Goal: Task Accomplishment & Management: Manage account settings

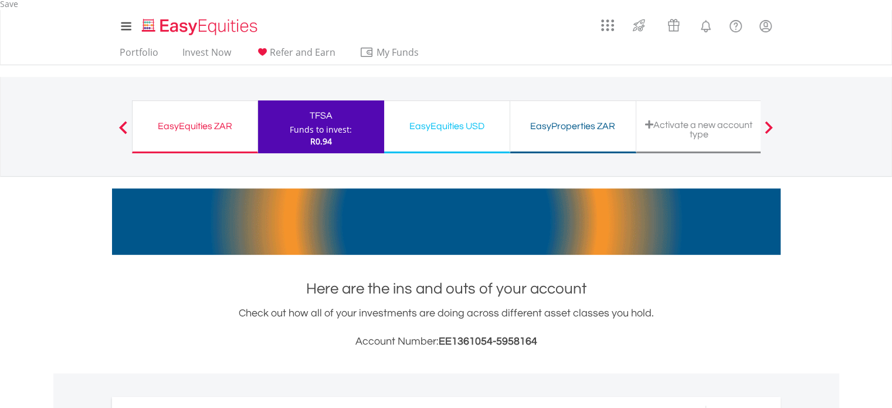
scroll to position [453, 0]
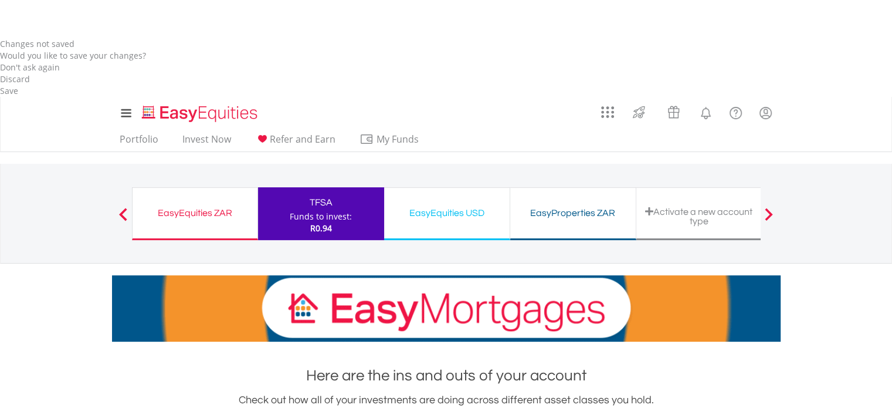
scroll to position [931, 0]
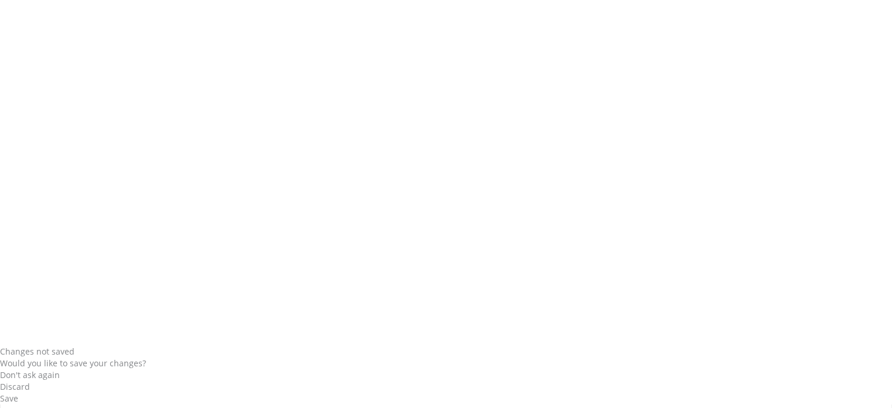
scroll to position [0, 0]
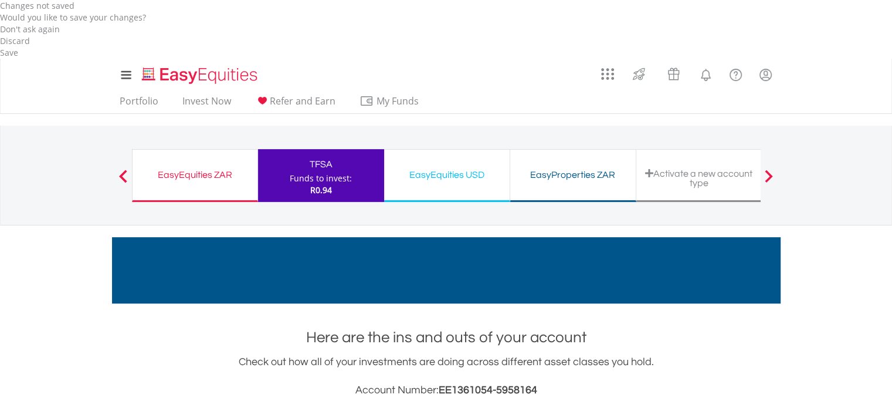
scroll to position [410, 0]
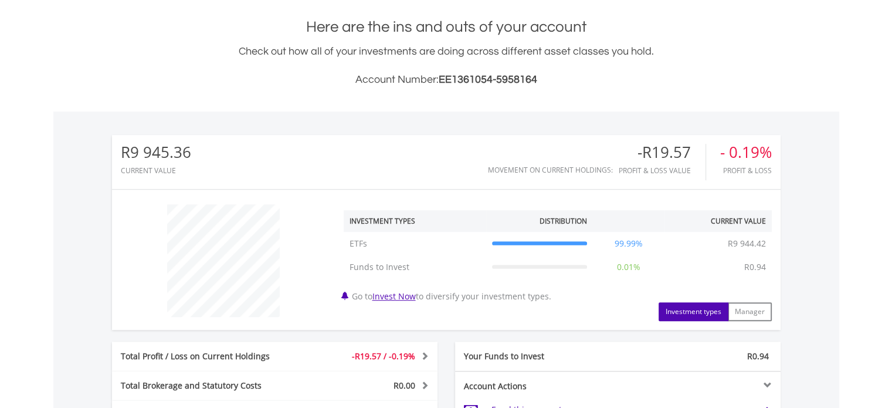
scroll to position [705, 0]
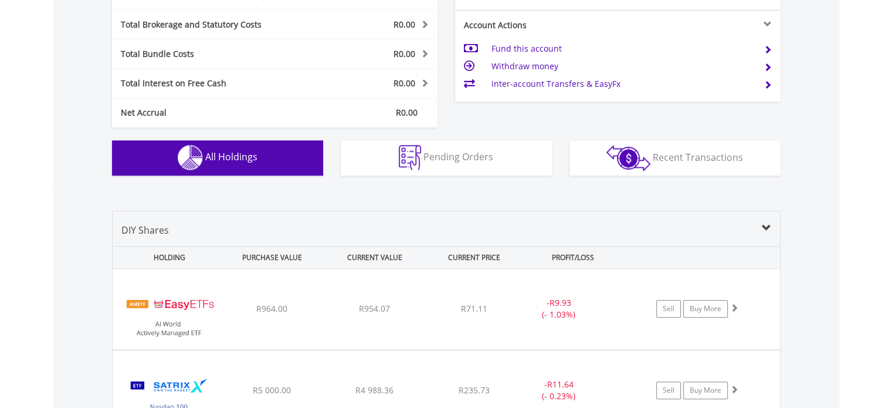
scroll to position [1084, 0]
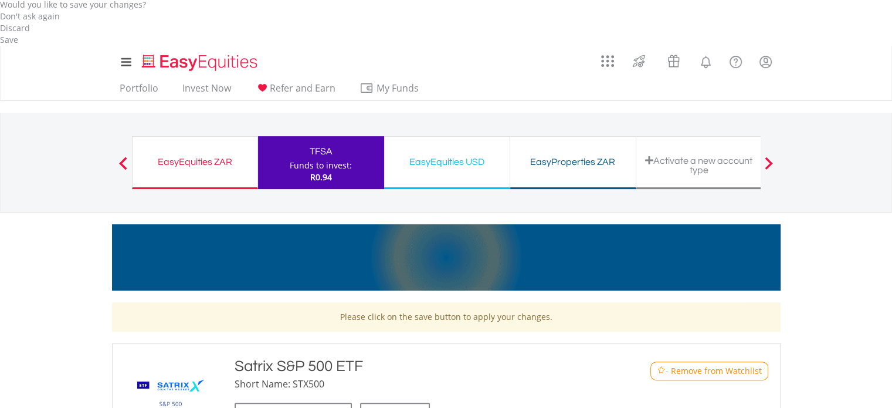
scroll to position [375, 0]
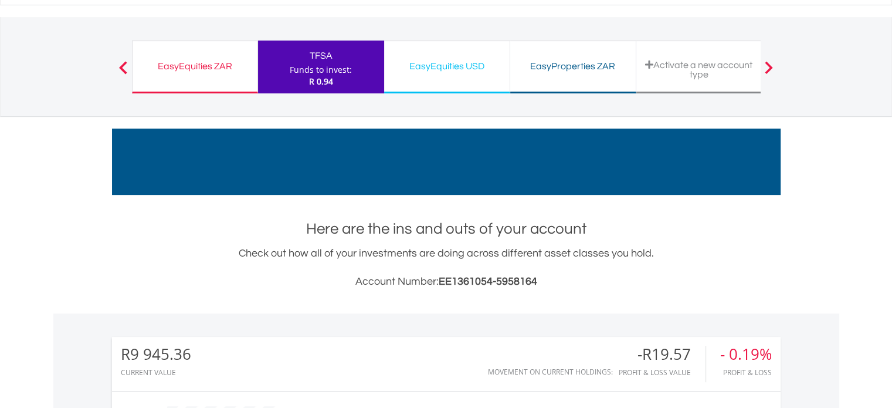
scroll to position [521, 0]
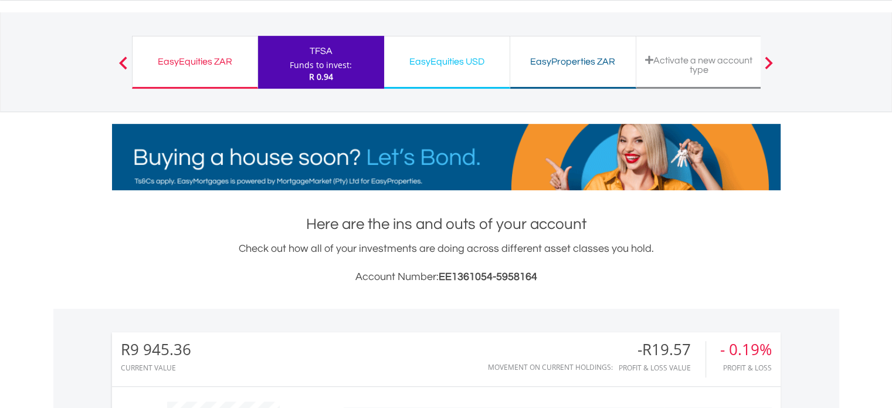
scroll to position [821, 0]
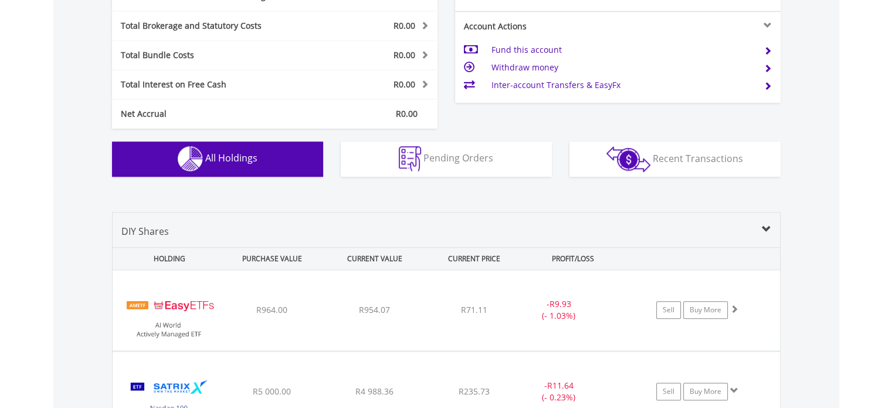
scroll to position [1088, 0]
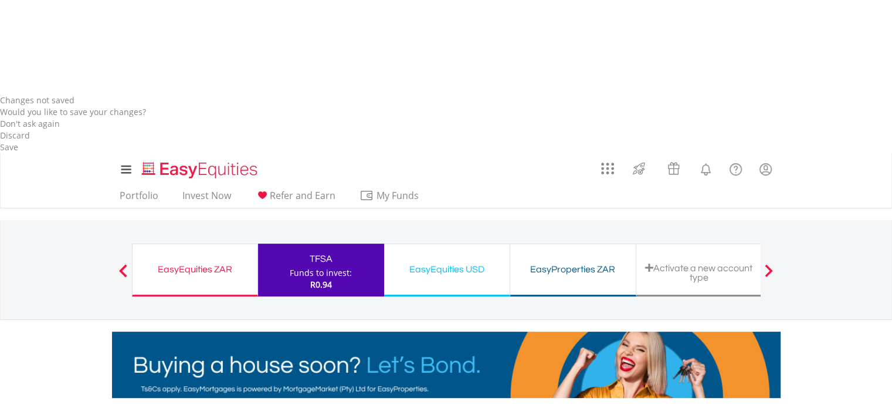
scroll to position [315, 0]
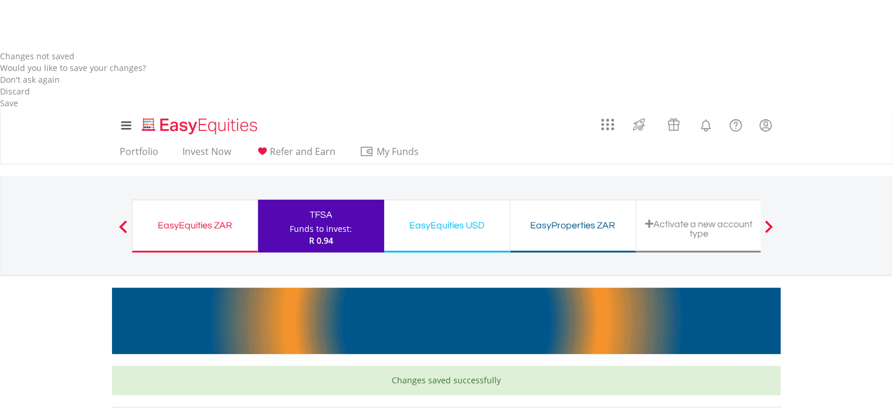
scroll to position [362, 0]
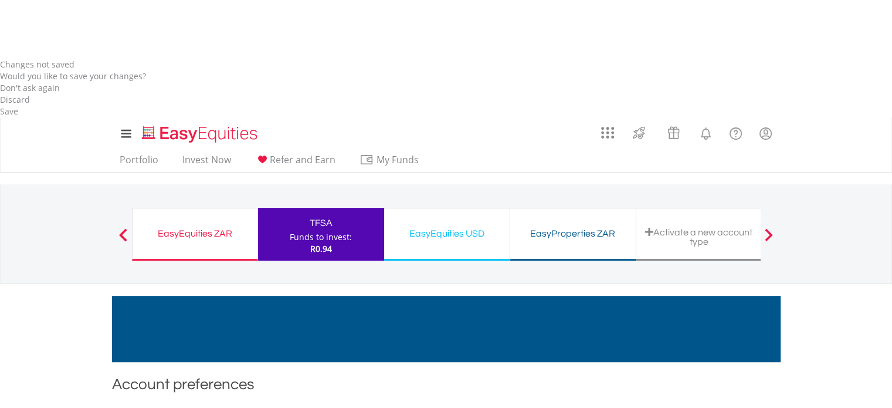
scroll to position [353, 0]
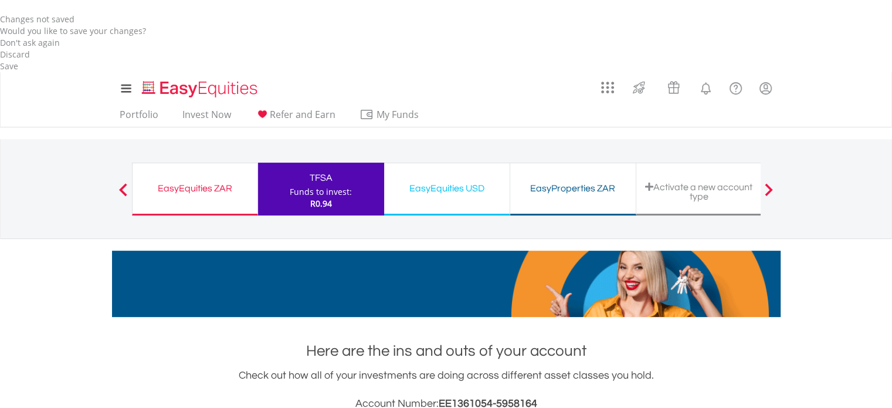
scroll to position [391, 0]
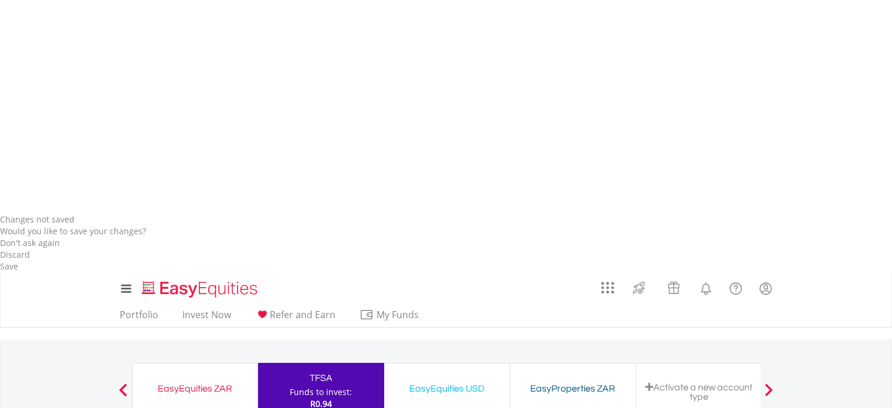
scroll to position [187, 0]
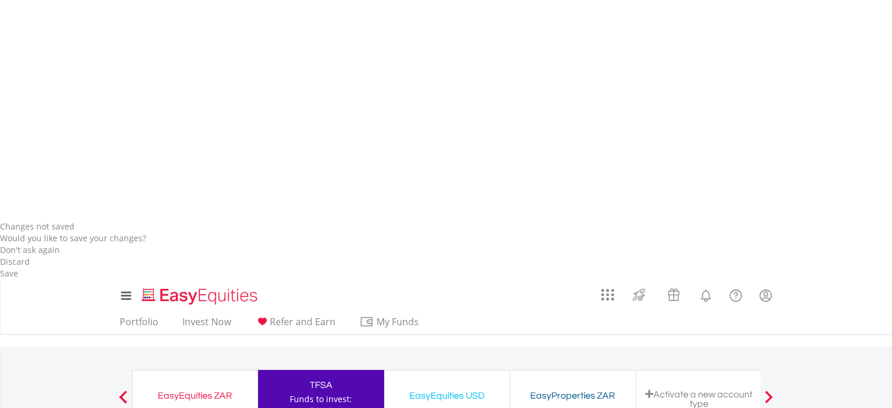
drag, startPoint x: 890, startPoint y: 171, endPoint x: 887, endPoint y: 96, distance: 75.7
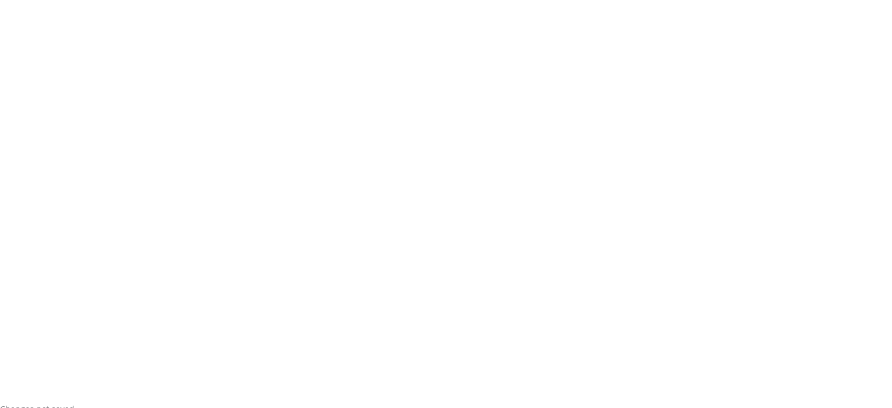
scroll to position [0, 0]
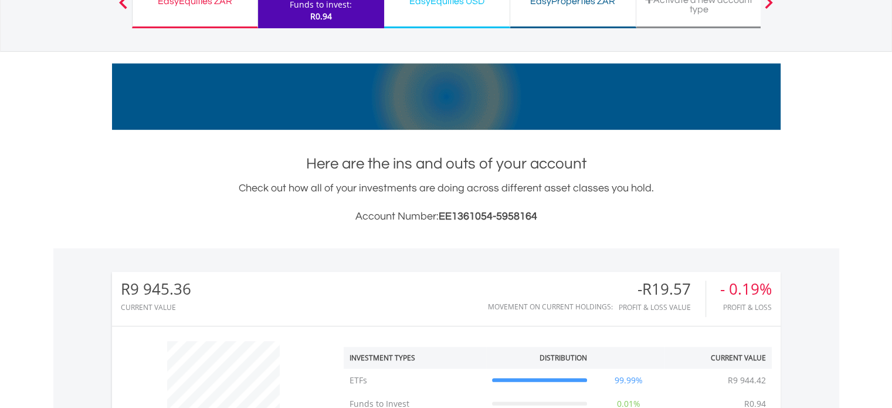
scroll to position [583, 0]
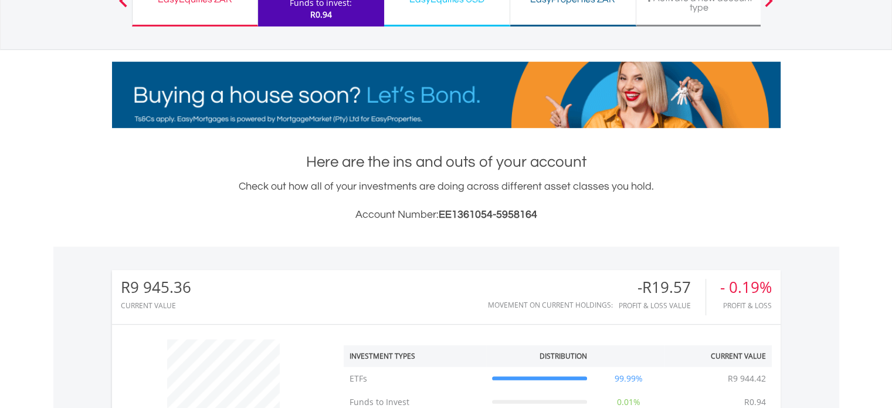
scroll to position [821, 0]
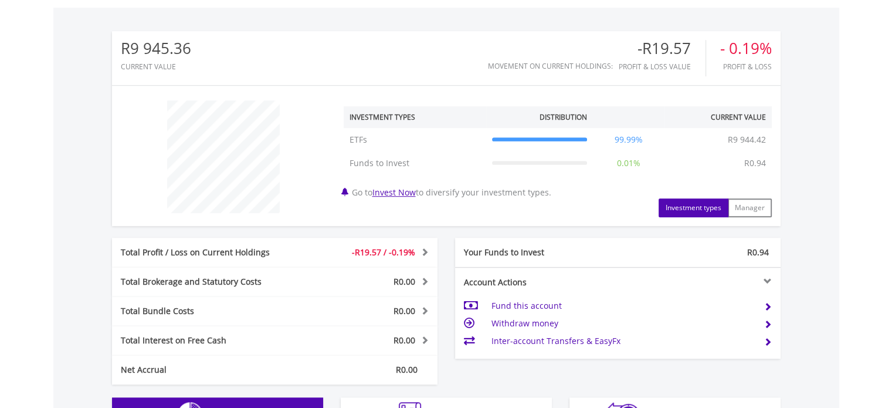
drag, startPoint x: 450, startPoint y: 86, endPoint x: 415, endPoint y: 86, distance: 34.6
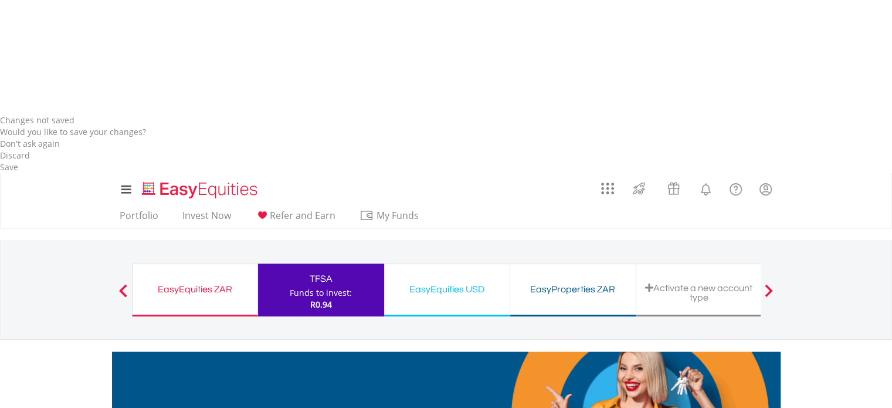
scroll to position [297, 0]
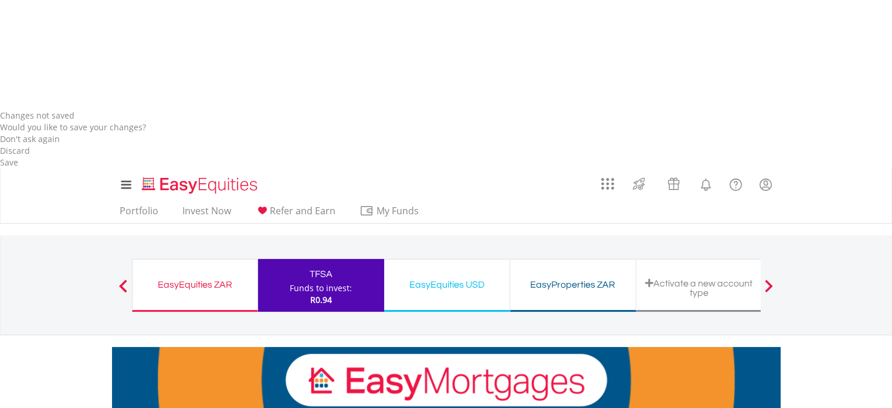
scroll to position [297, 0]
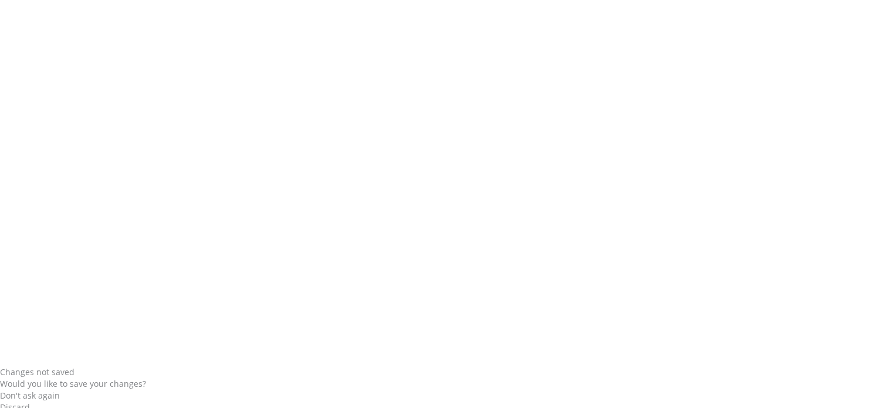
scroll to position [0, 0]
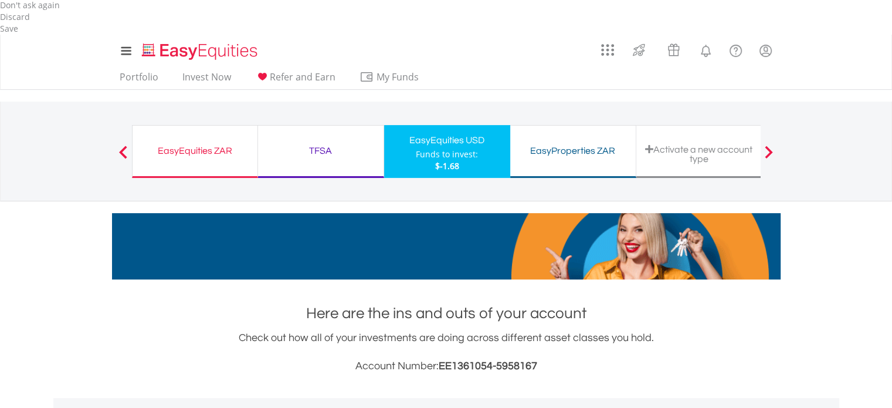
scroll to position [450, 0]
